Goal: Transaction & Acquisition: Purchase product/service

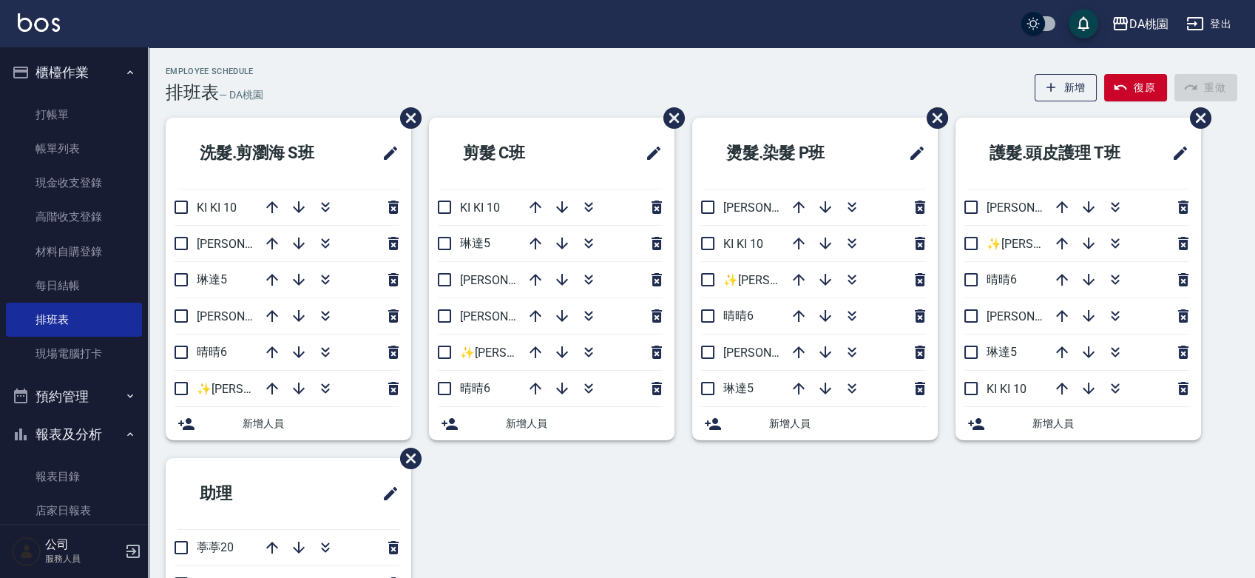
scroll to position [164, 0]
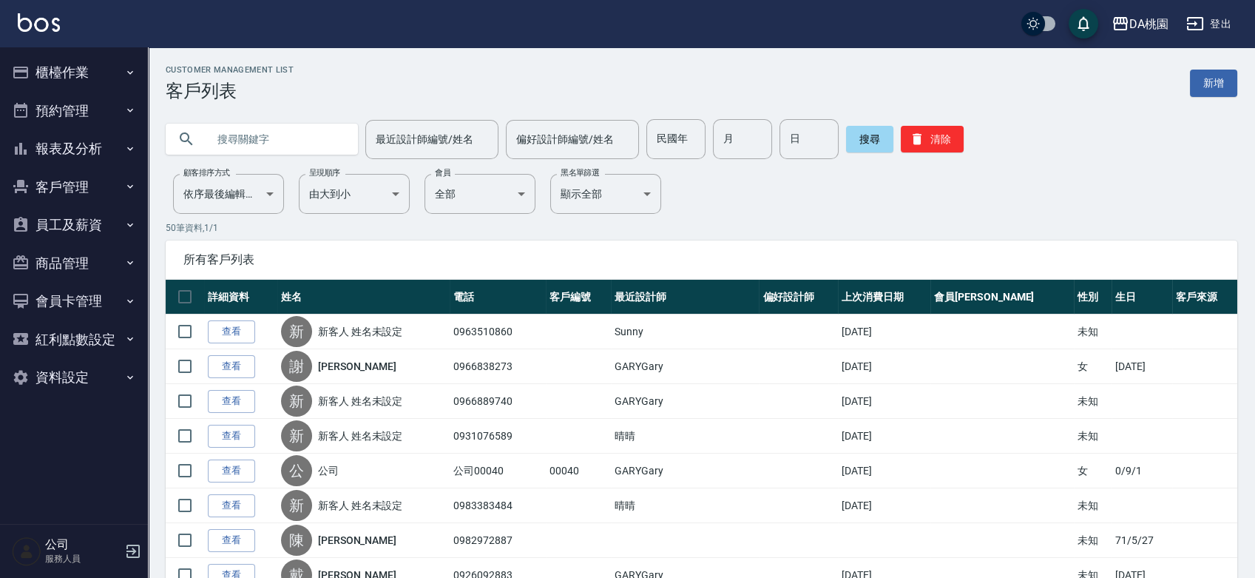
click at [104, 75] on button "櫃檯作業" at bounding box center [74, 72] width 136 height 38
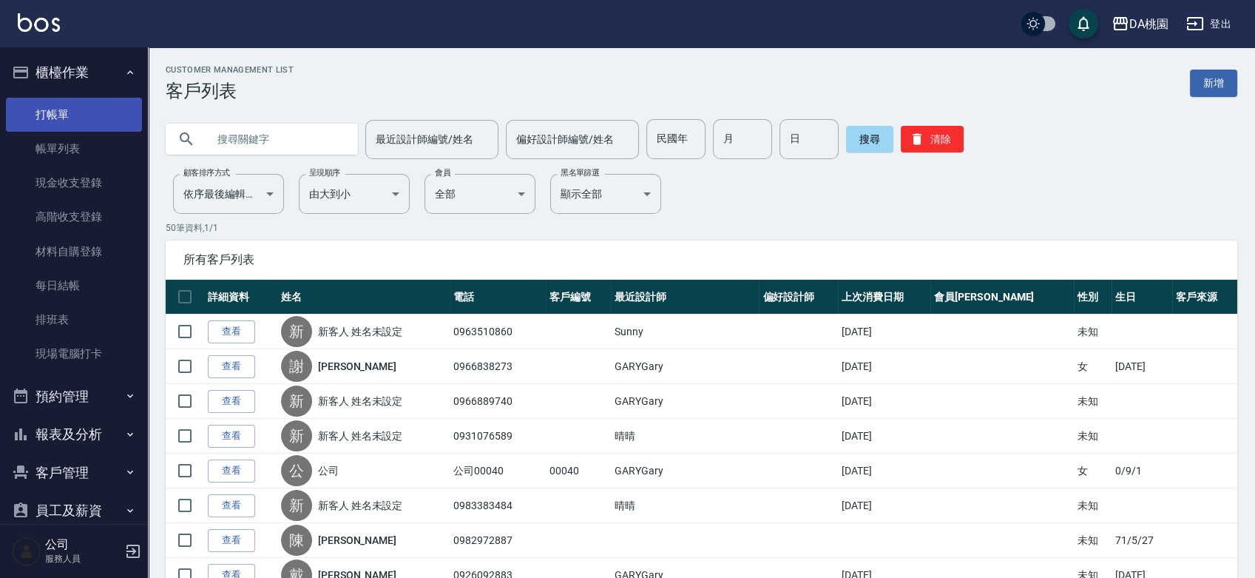
click at [90, 109] on link "打帳單" at bounding box center [74, 115] width 136 height 34
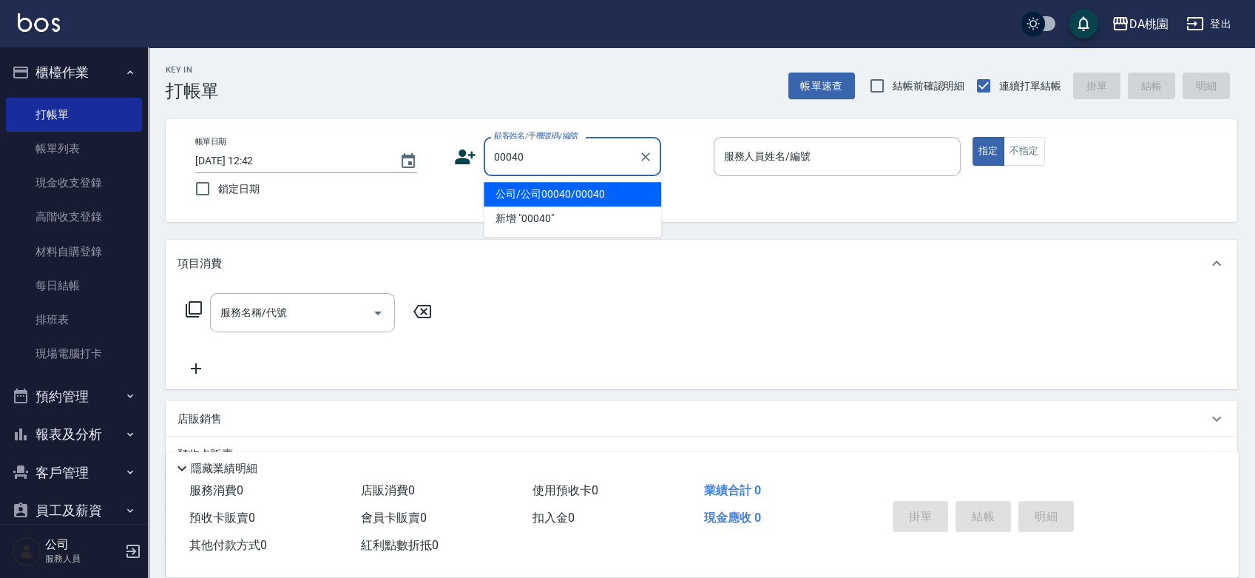
type input "公司/公司00040/00040"
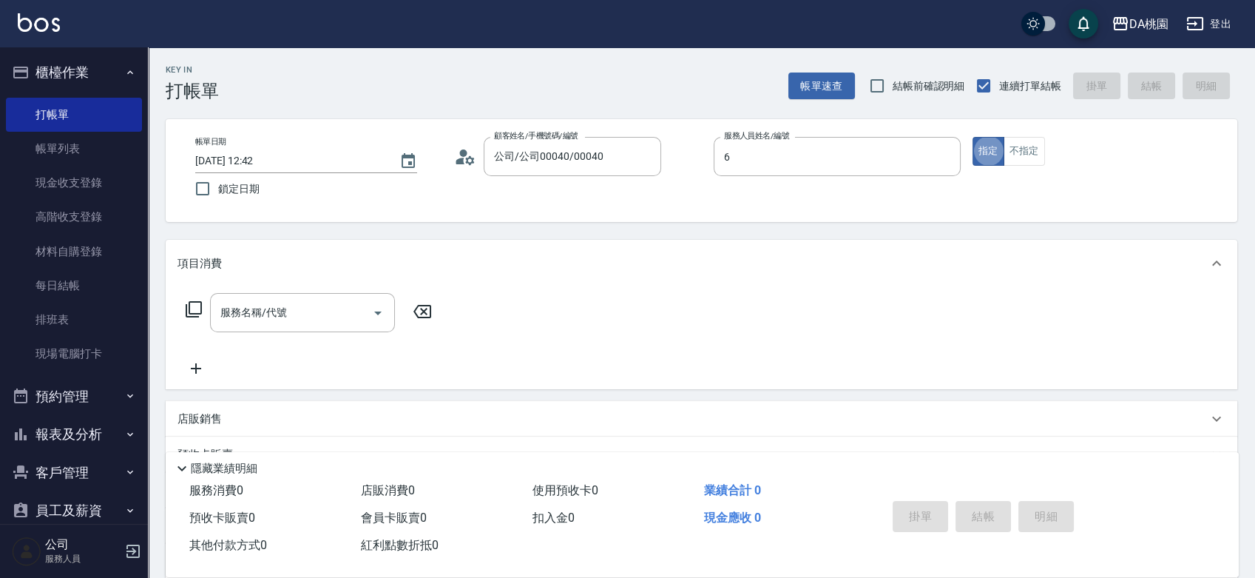
type input "晴晴-6"
type button "true"
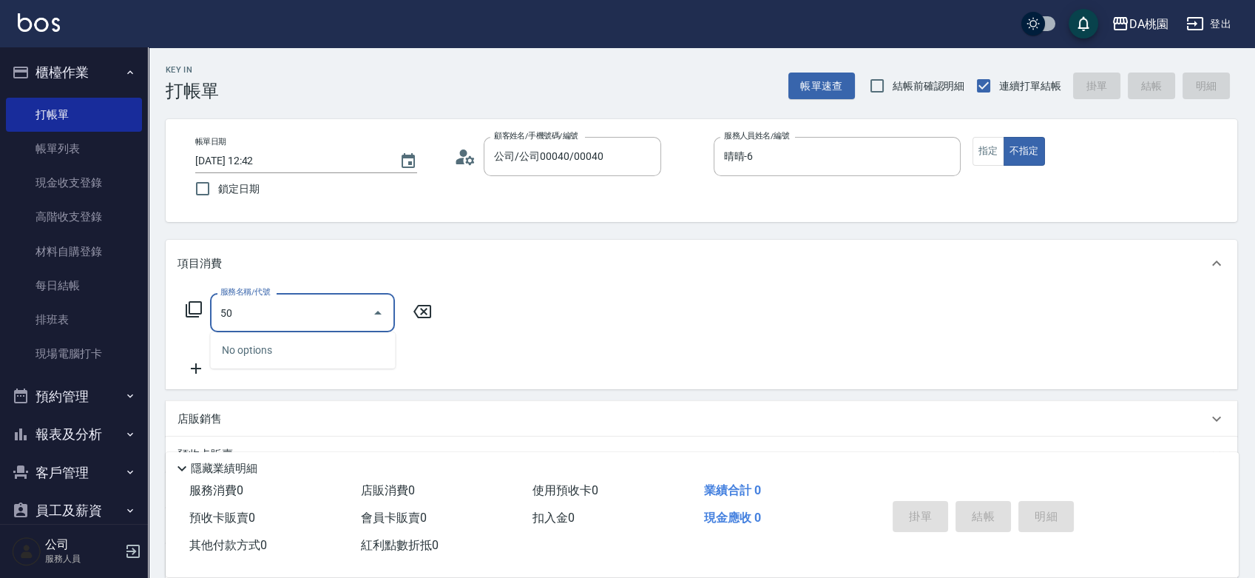
type input "500"
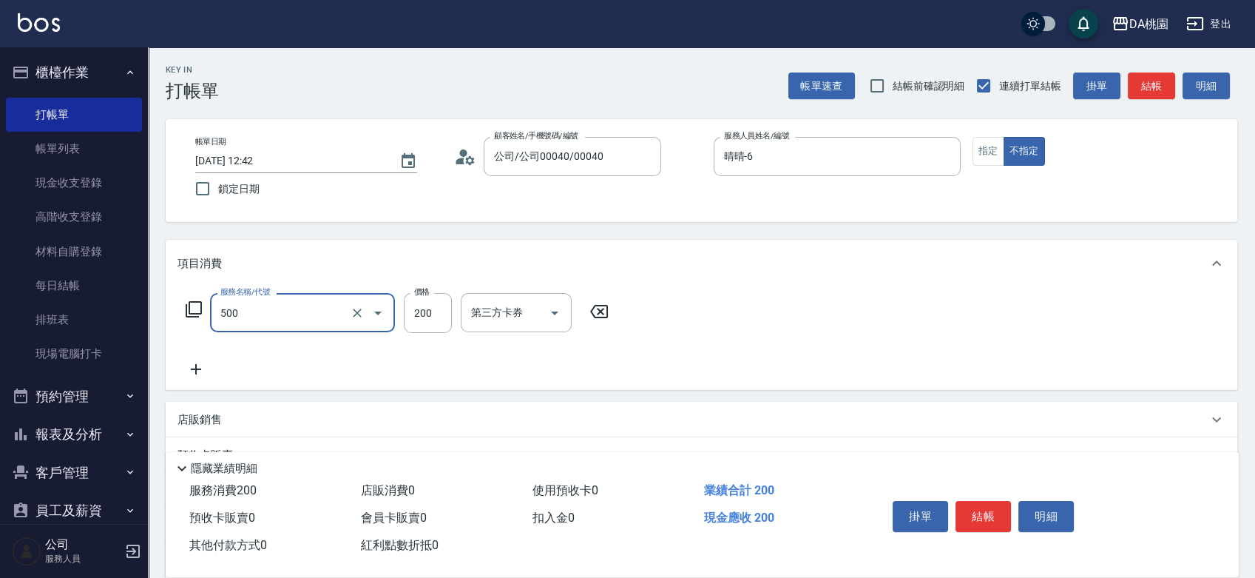
type input "20"
type input "洗髮(500)"
type input "0"
type input "300"
type input "30"
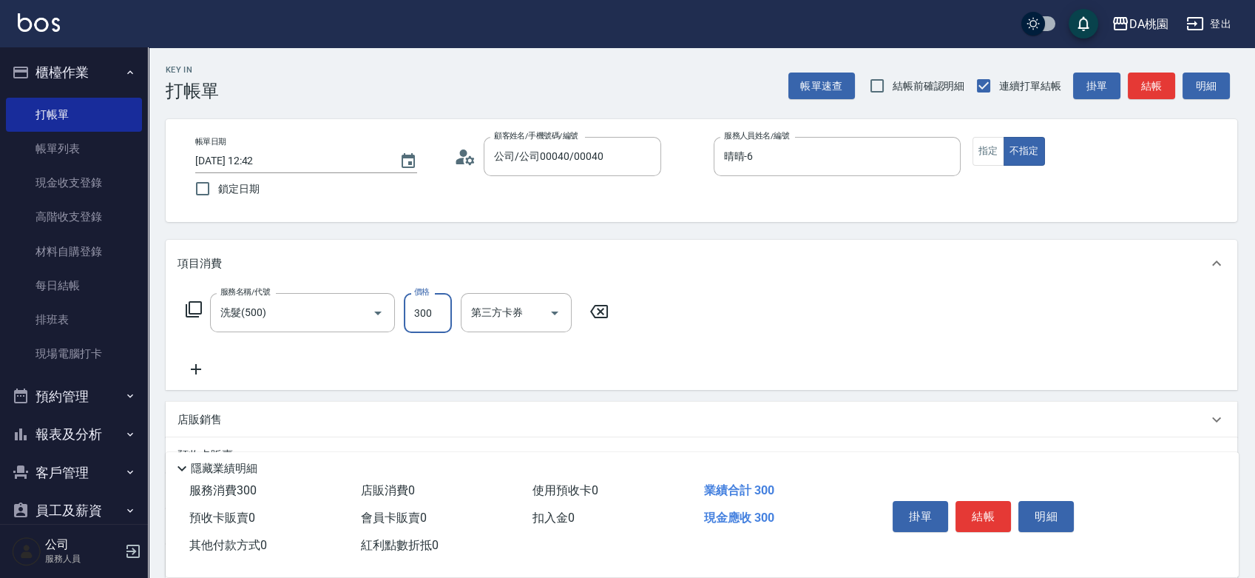
type input "300"
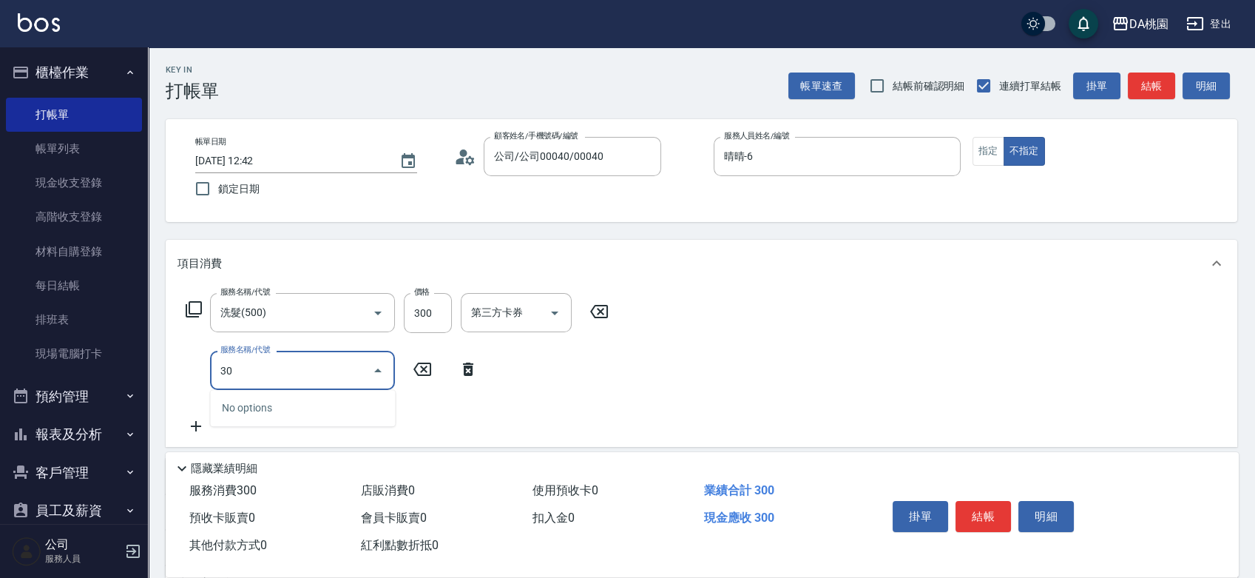
type input "303"
type input "60"
type input "A級剪髮(303)"
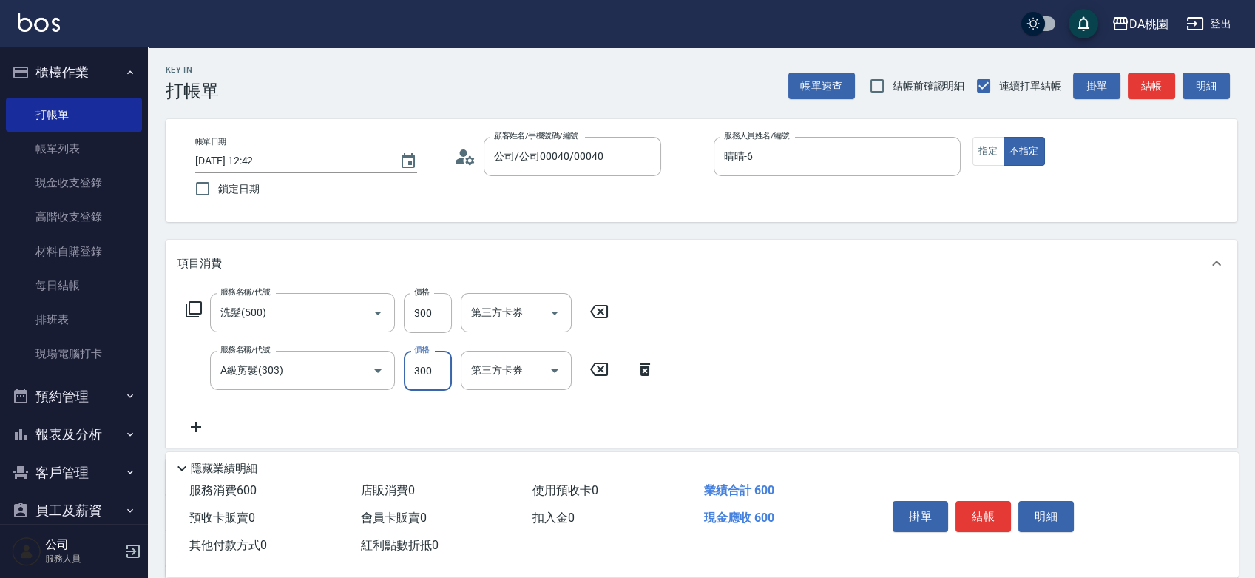
type input "30"
type input "35"
type input "60"
type input "350"
click at [1005, 506] on button "結帳" at bounding box center [982, 516] width 55 height 31
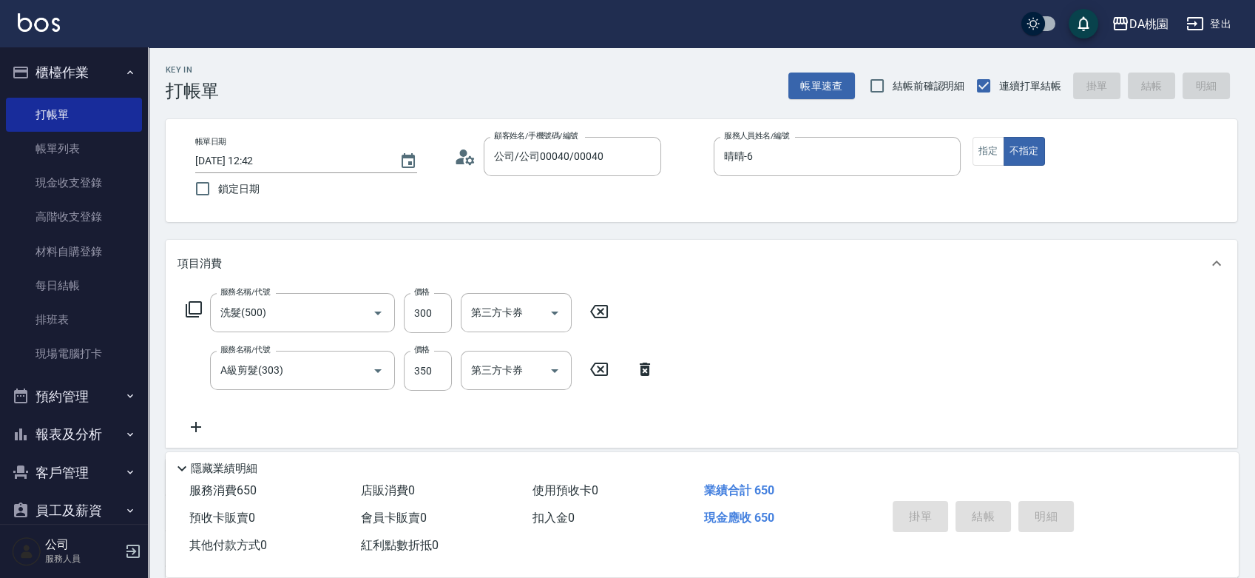
type input "0"
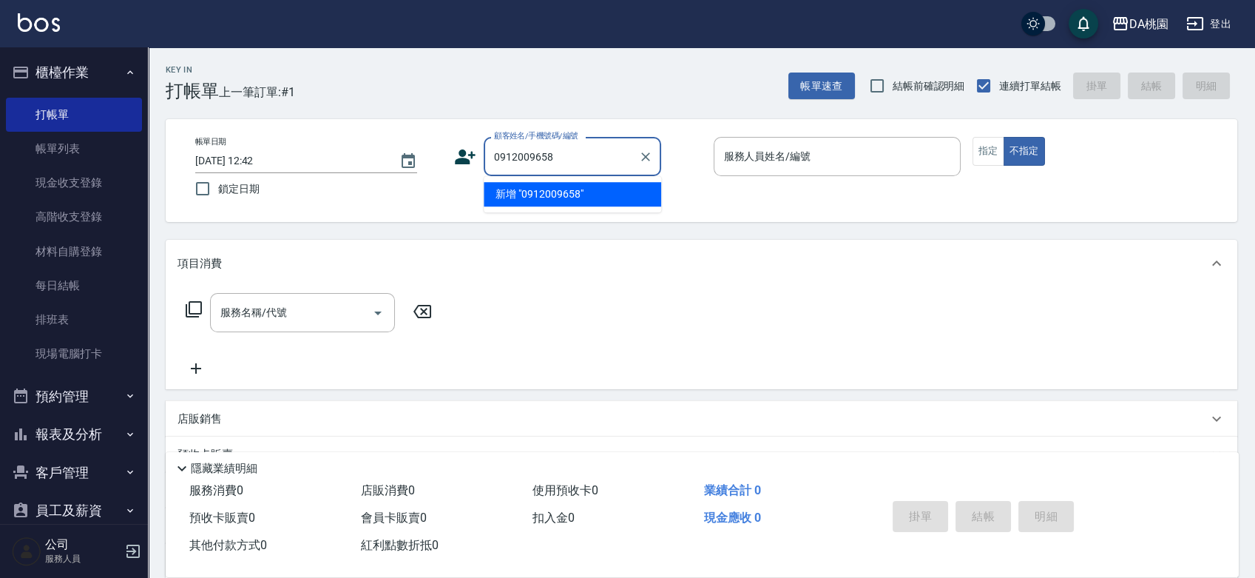
type input "0912009658"
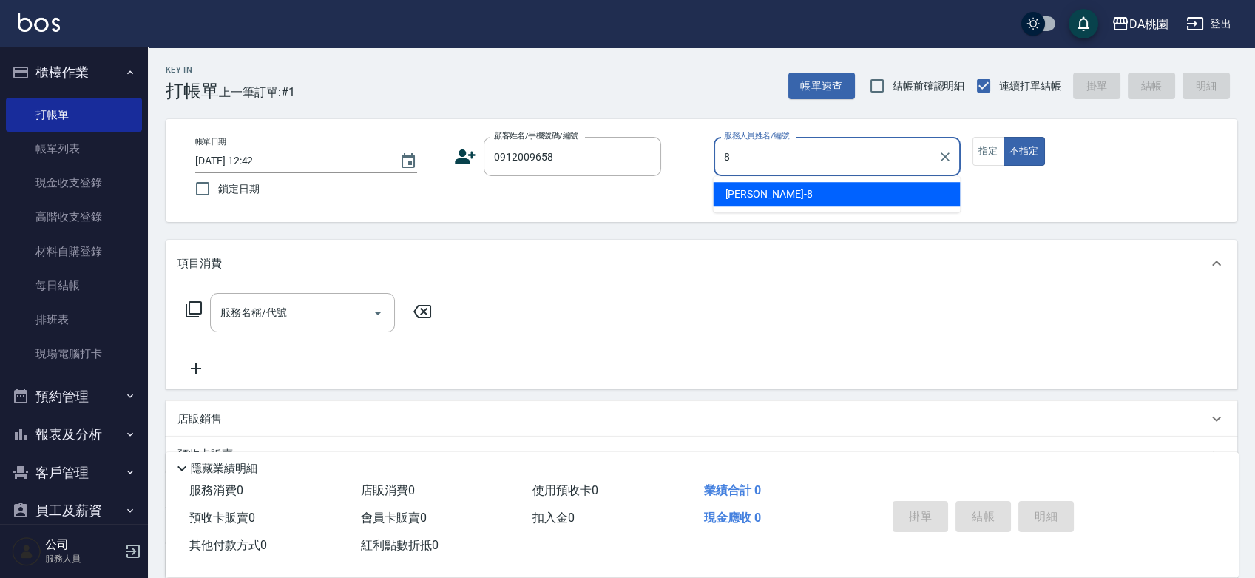
type input "[PERSON_NAME]-8"
type button "false"
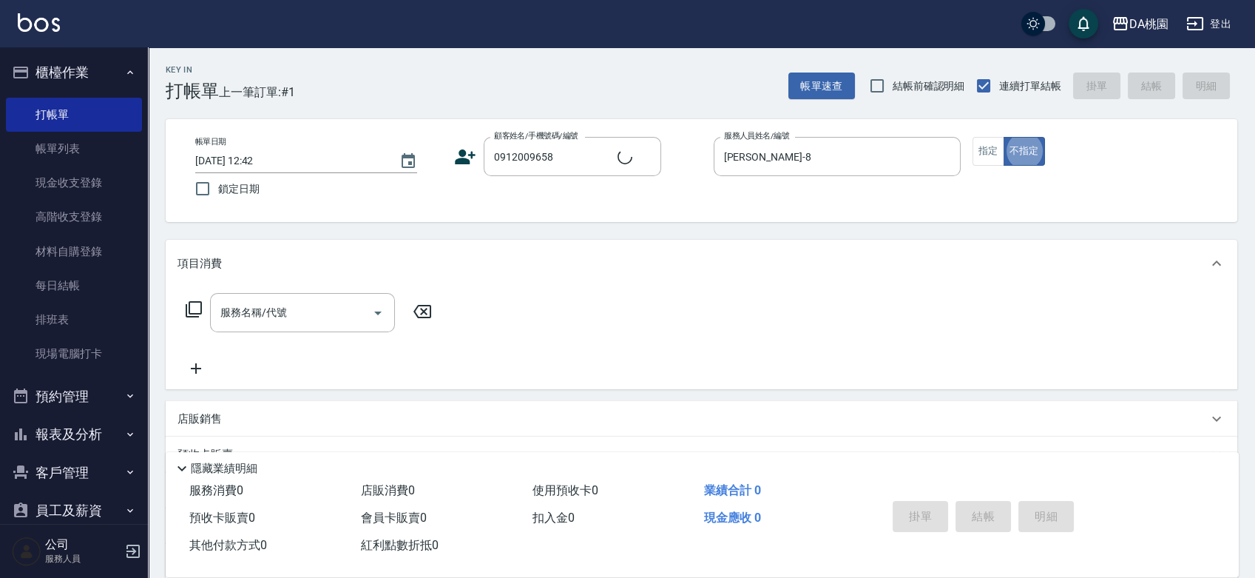
type input "[PERSON_NAME]/0912009658/05278"
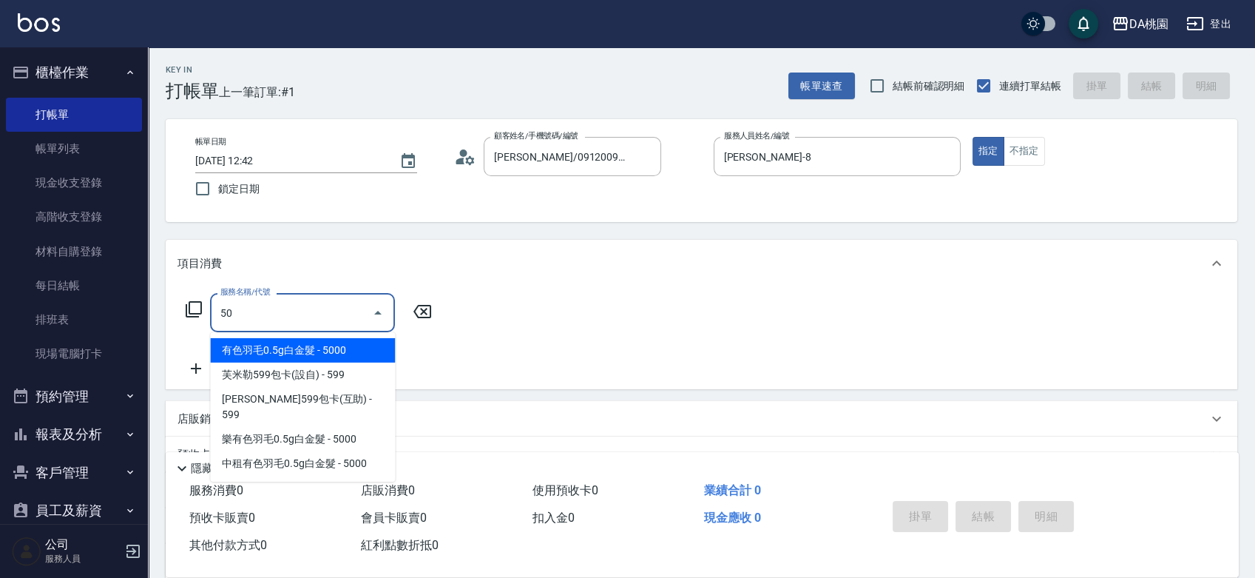
type input "500"
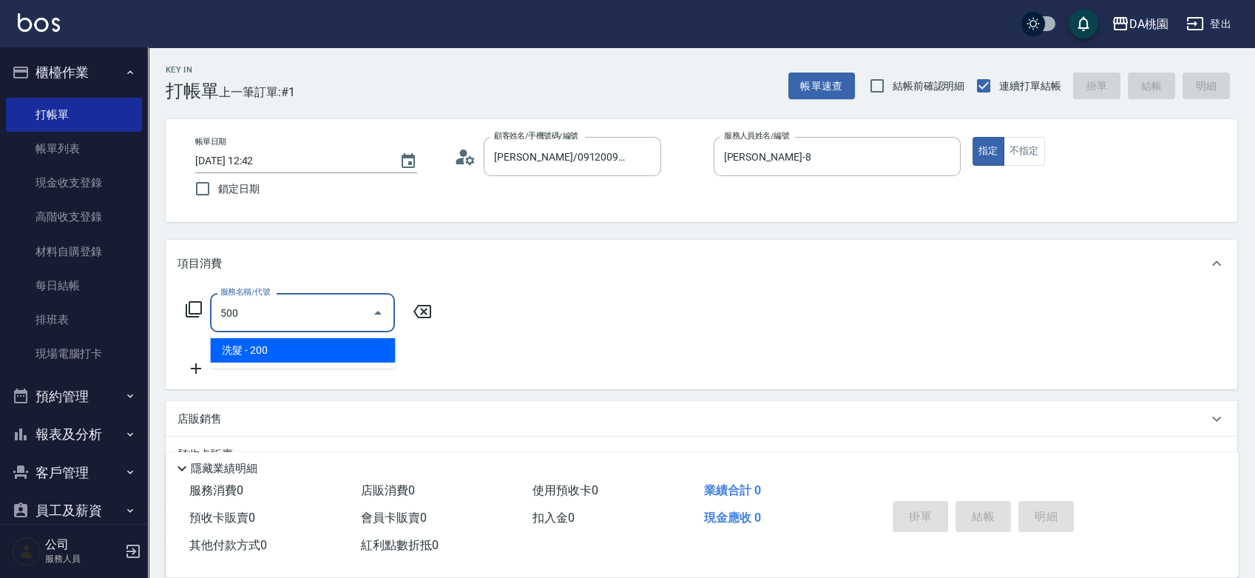
type input "20"
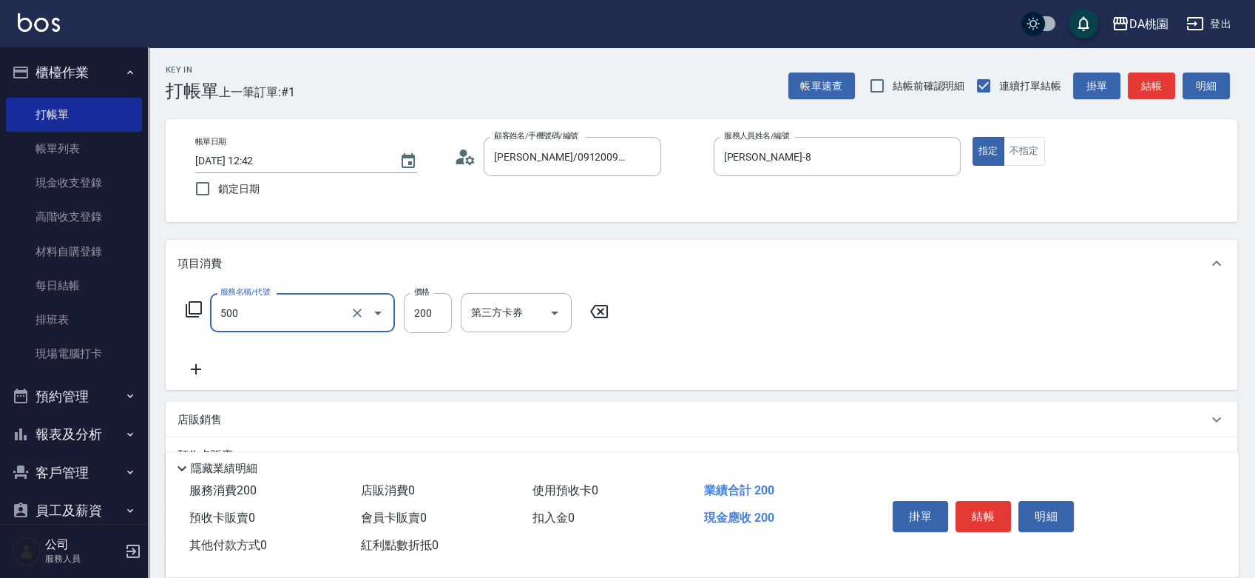
type input "洗髮(500)"
type input "2"
type input "0"
type input "25"
type input "20"
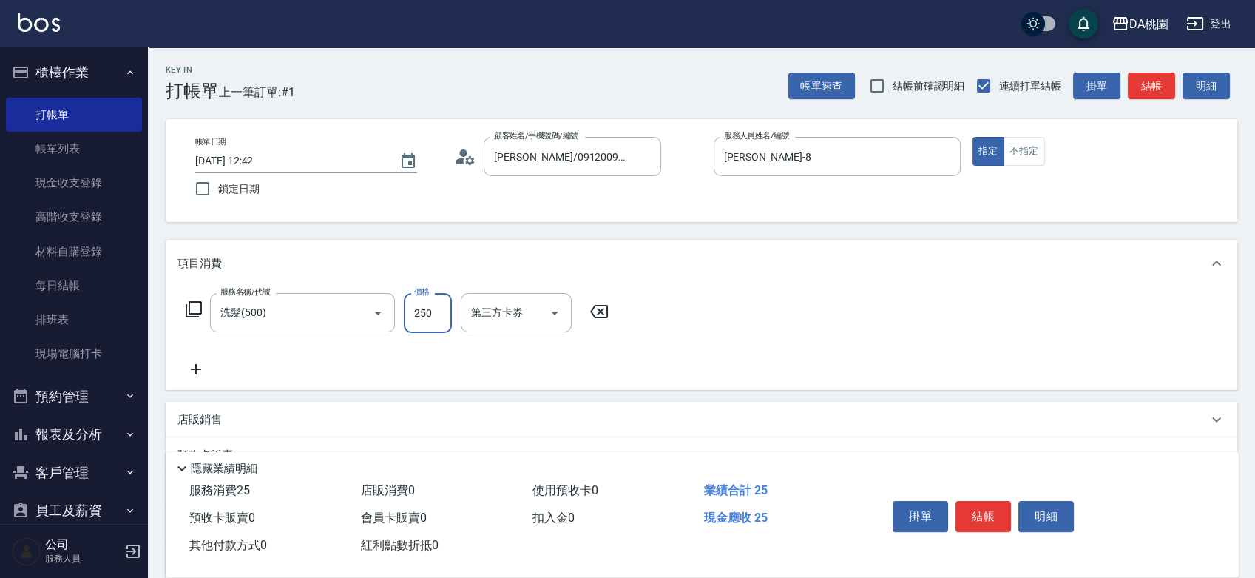
type input "250"
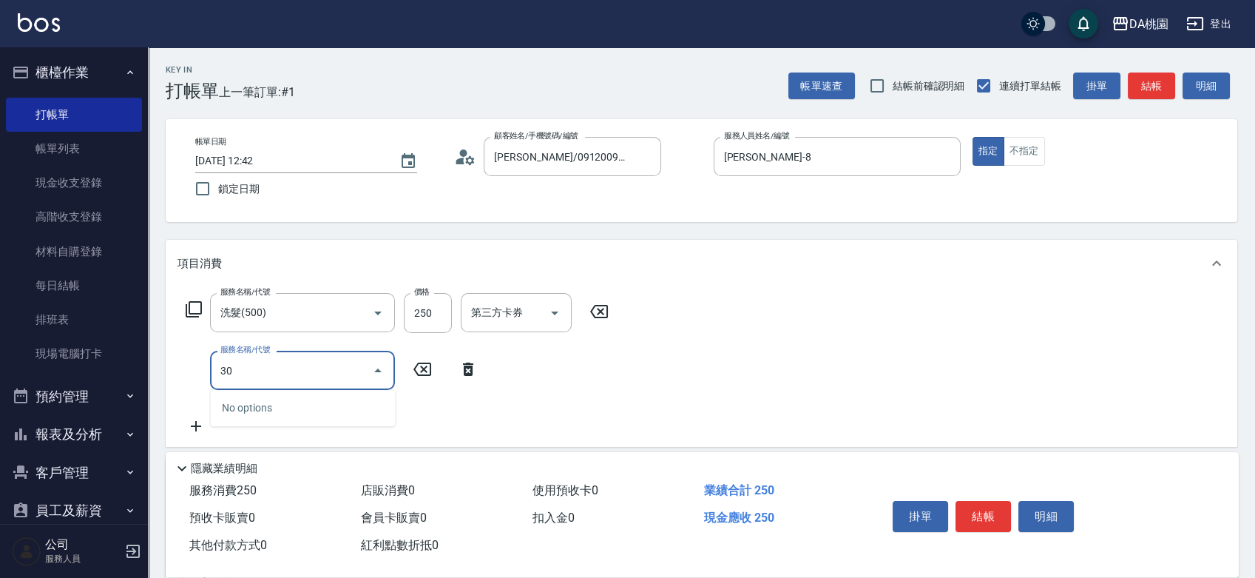
type input "303"
type input "50"
type input "A級剪髮(303)"
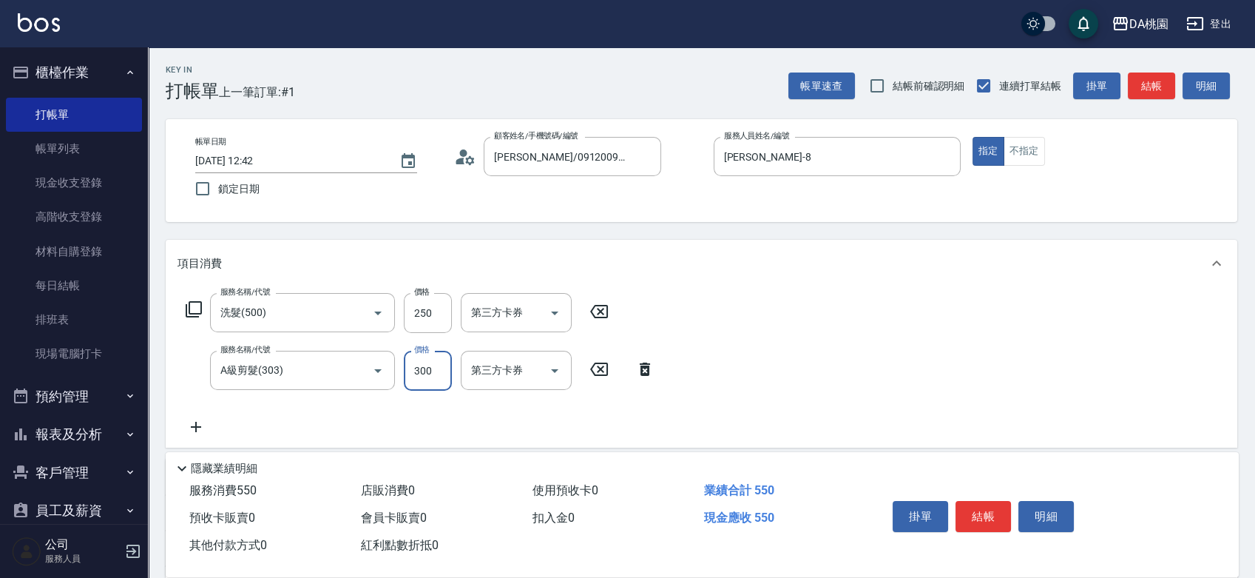
type input "20"
type input "35"
type input "60"
type input "350"
click at [984, 507] on button "結帳" at bounding box center [982, 516] width 55 height 31
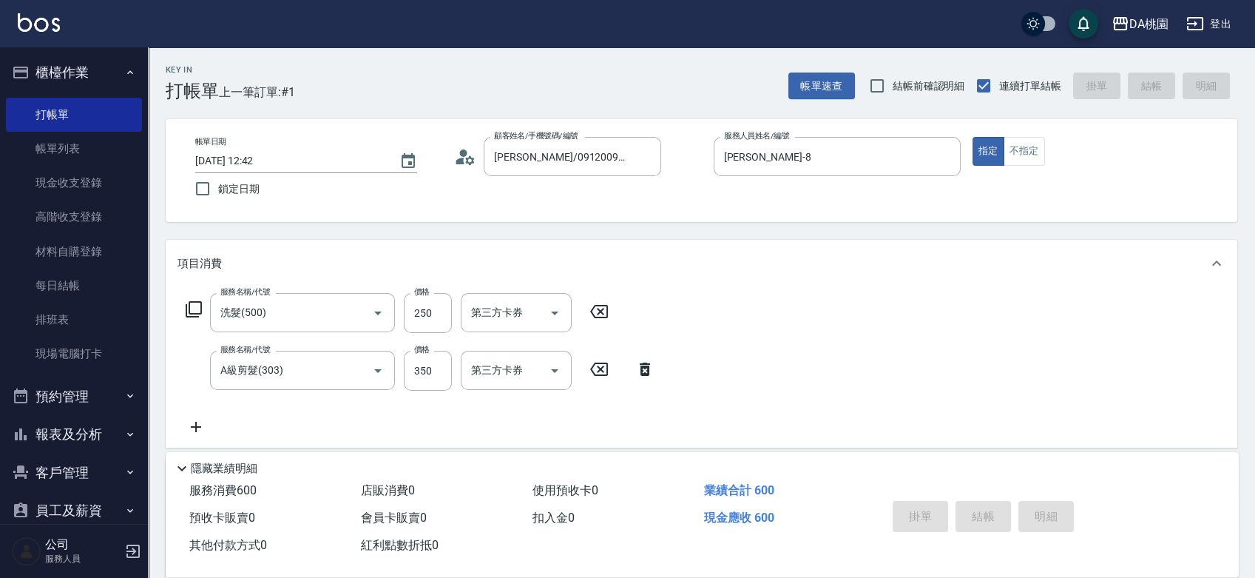
type input "[DATE] 12:43"
type input "0"
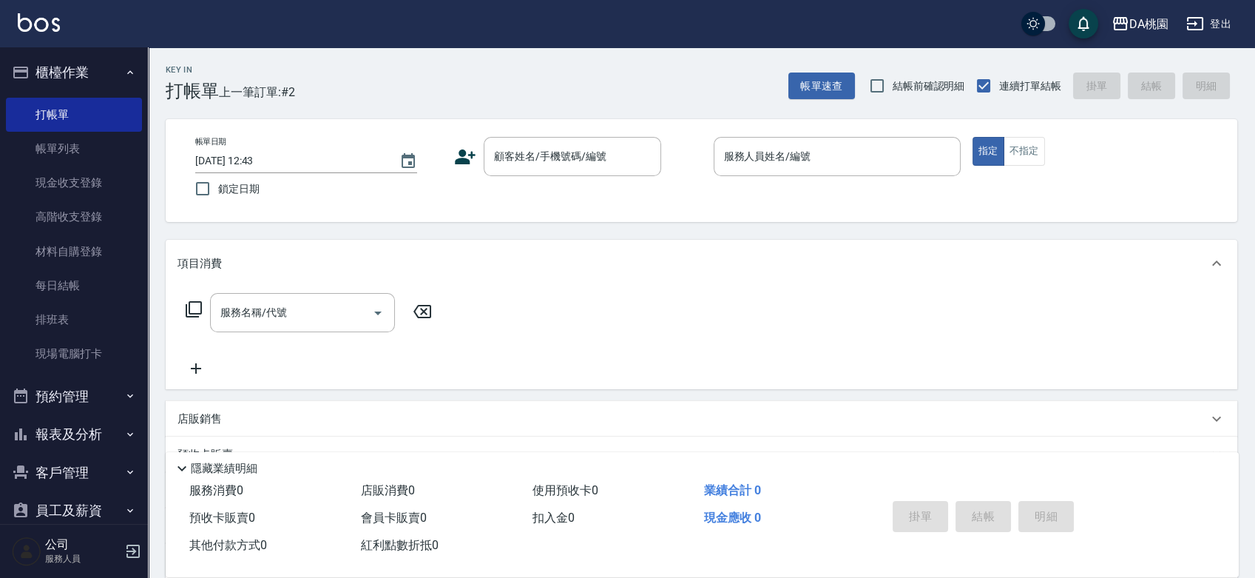
click at [680, 201] on div "帳單日期 [DATE] 12:43 鎖定日期 顧客姓名/手機號碼/編號 顧客姓名/手機號碼/編號 服務人員姓名/編號 服務人員姓名/編號 指定 不指定" at bounding box center [701, 170] width 1036 height 67
